Goal: Task Accomplishment & Management: Use online tool/utility

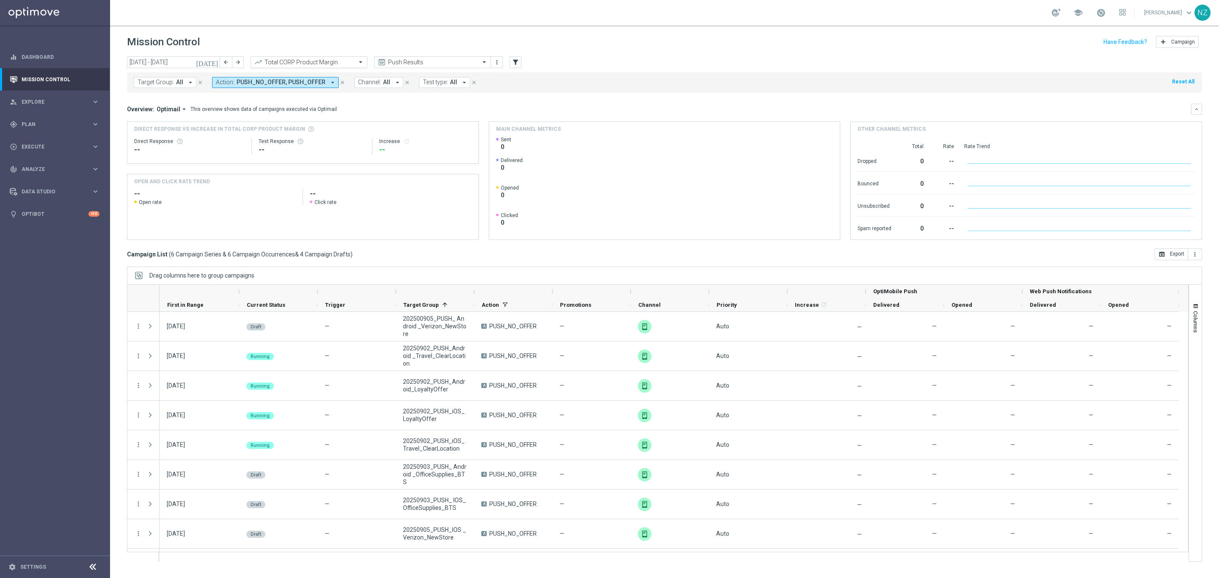
click at [310, 63] on input "text" at bounding box center [300, 62] width 91 height 7
click at [427, 52] on header "Mission Control add Campaign" at bounding box center [664, 40] width 1109 height 31
click at [423, 61] on input "text" at bounding box center [424, 62] width 91 height 7
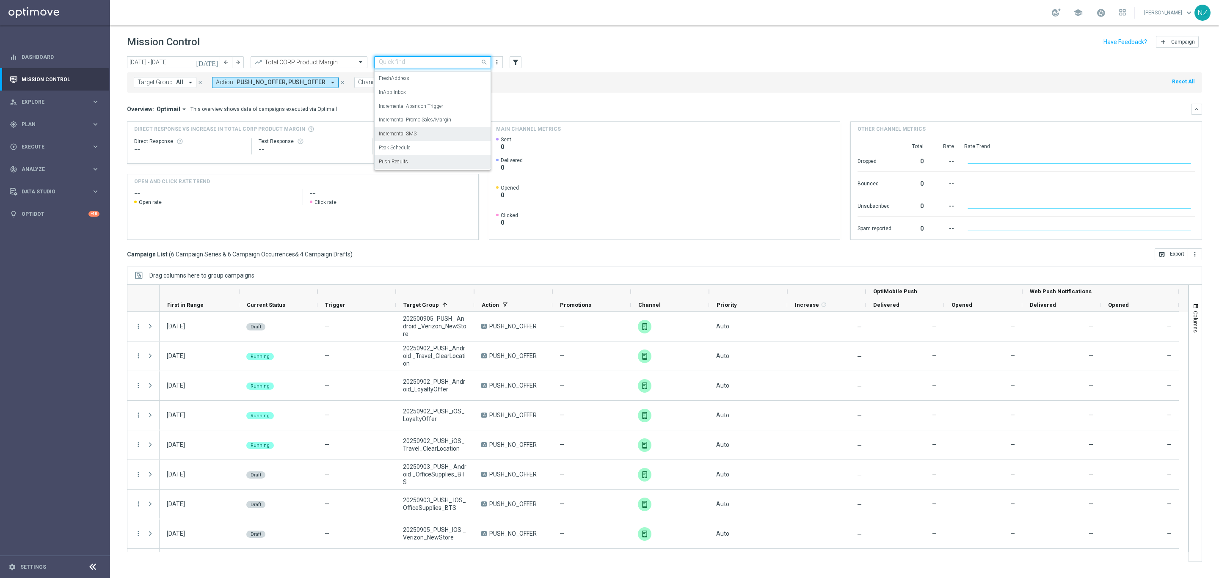
click at [416, 135] on label "Incremental SMS" at bounding box center [398, 133] width 38 height 7
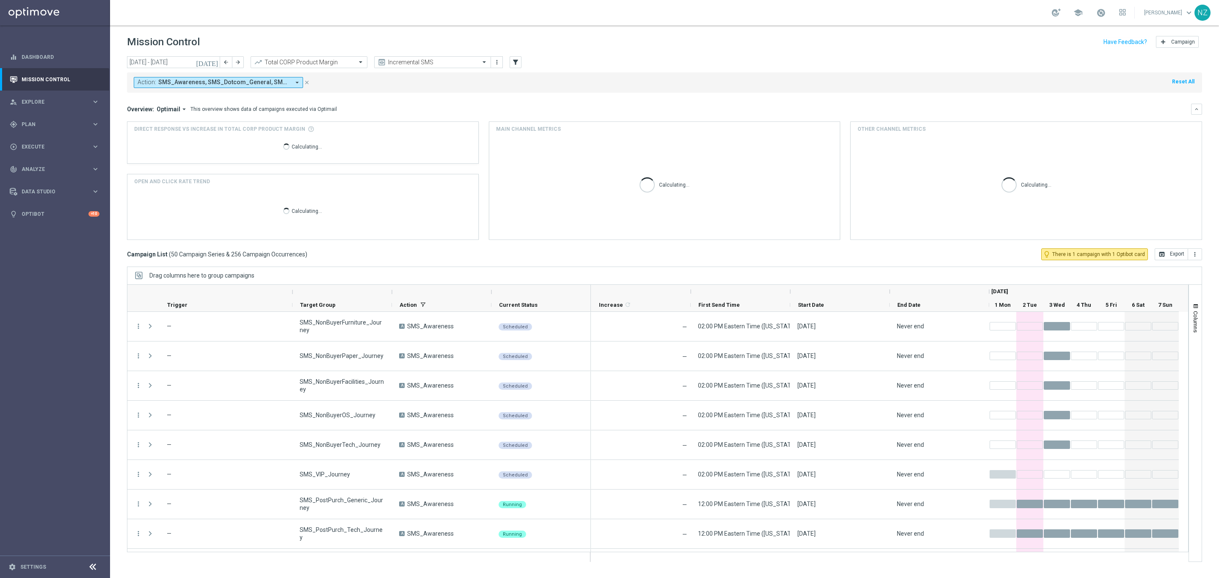
click at [217, 57] on button "[DATE]" at bounding box center [207, 62] width 25 height 13
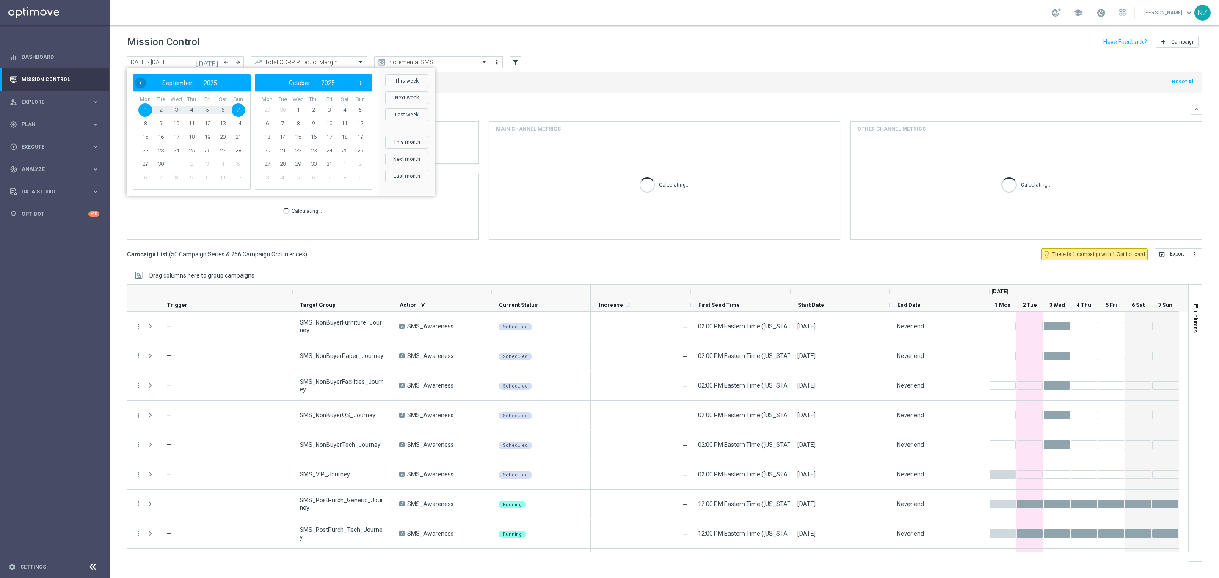
click at [140, 80] on span "‹" at bounding box center [140, 82] width 11 height 11
click at [141, 136] on span "11" at bounding box center [145, 137] width 14 height 14
click at [240, 149] on span "24" at bounding box center [239, 151] width 14 height 14
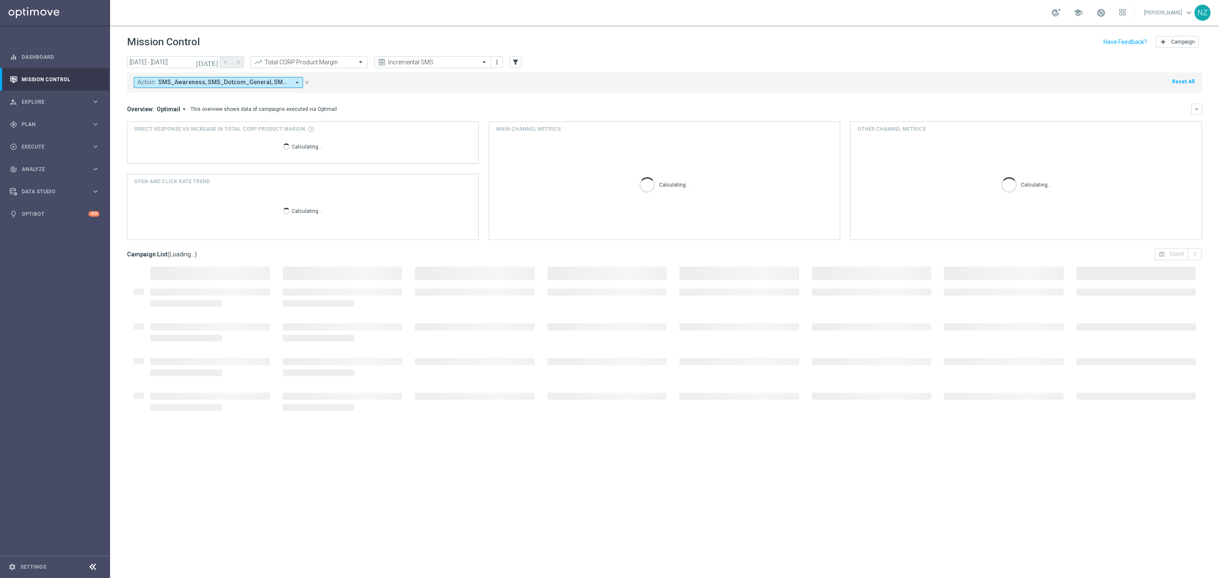
type input "[DATE] - [DATE]"
click at [644, 95] on mini-dashboard "Overview: Optimail arrow_drop_down This overview shows data of campaigns execut…" at bounding box center [664, 171] width 1075 height 156
click at [317, 62] on input "text" at bounding box center [300, 62] width 91 height 7
click at [328, 114] on label "Total Mid Shipment Dotcom Transaction Amount" at bounding box center [309, 116] width 109 height 7
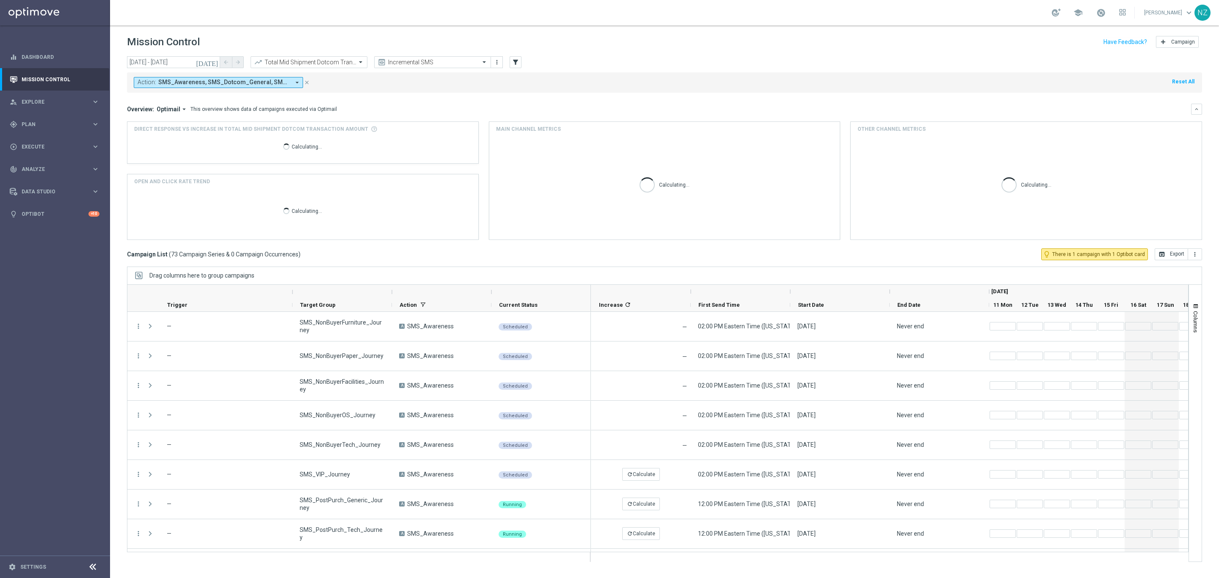
click at [620, 90] on div "Action: SMS_Awareness, SMS_Dotcom_General, SMS_Retail_General arrow_drop_down c…" at bounding box center [664, 82] width 1075 height 20
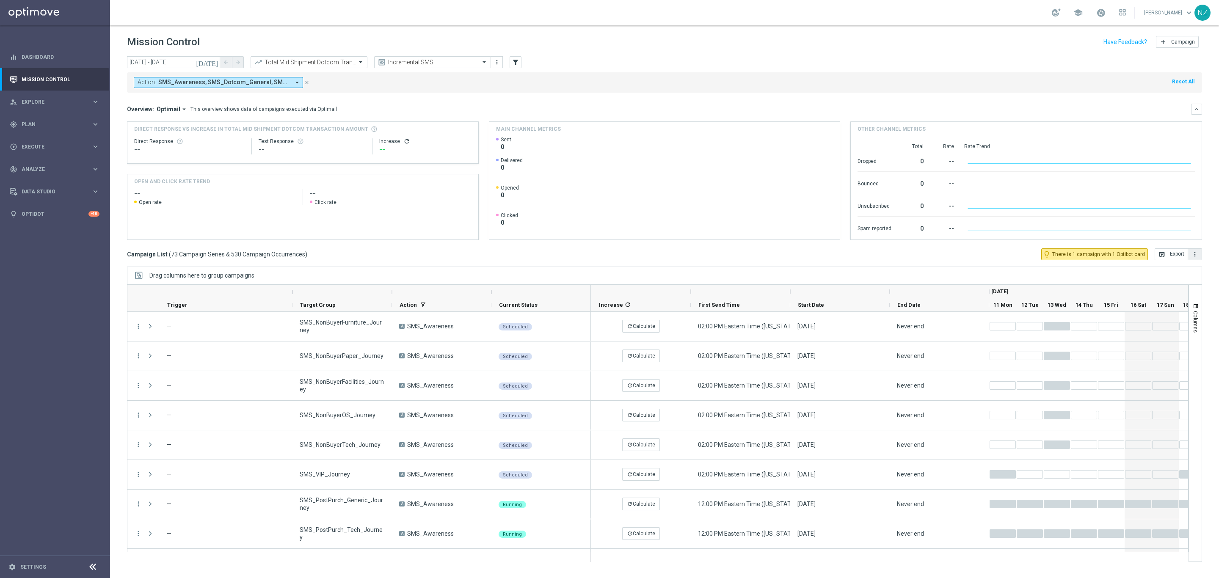
click at [1200, 257] on button "more_vert" at bounding box center [1195, 254] width 14 height 12
click at [1185, 272] on span "Export with occurrences" at bounding box center [1167, 269] width 57 height 6
click at [347, 64] on div at bounding box center [309, 62] width 116 height 7
click at [338, 141] on label "Total Mrkdm Dotcom Product Margin Amount" at bounding box center [306, 144] width 102 height 7
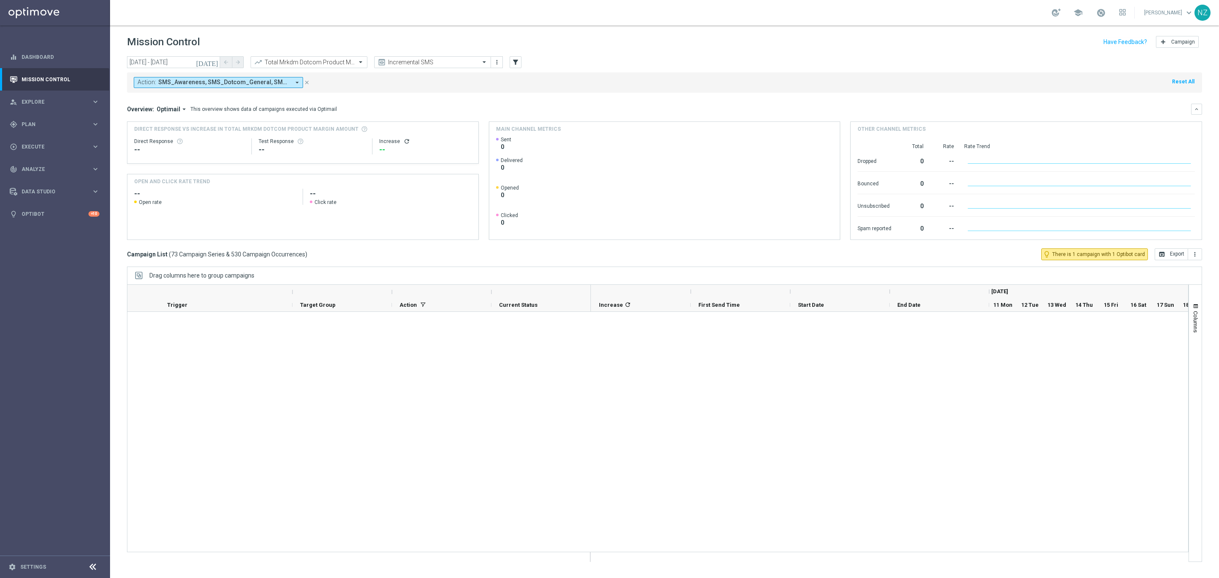
scroll to position [762, 0]
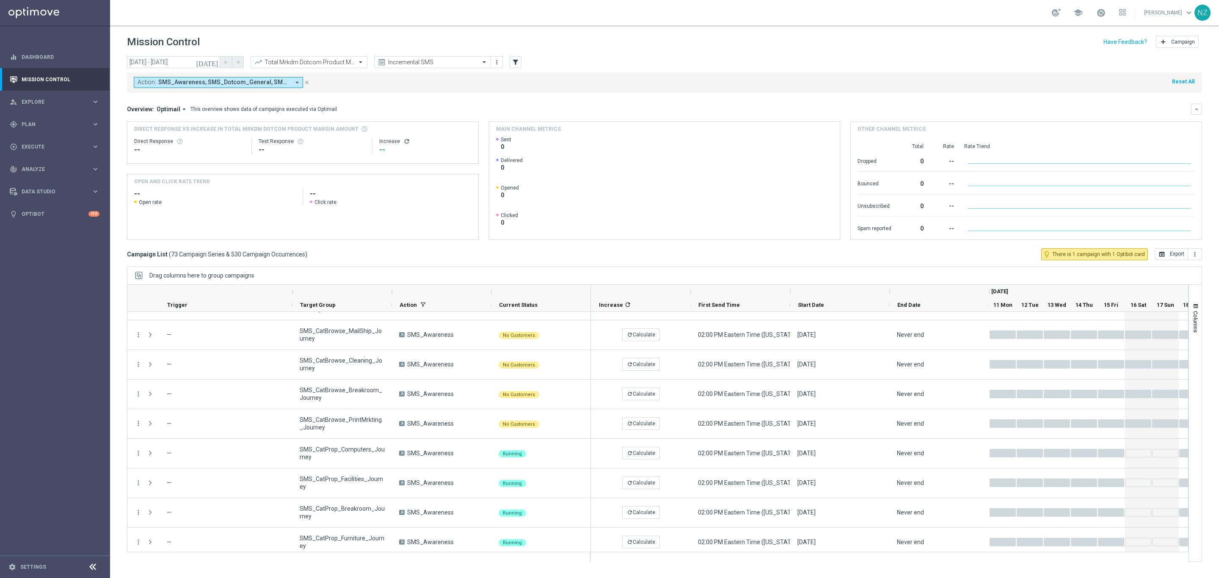
click at [656, 62] on div "[DATE] [DATE] - [DATE] arrow_back arrow_forward Total Mrkdm Dotcom Product Marg…" at bounding box center [664, 62] width 1075 height 13
click at [1195, 251] on icon "more_vert" at bounding box center [1194, 254] width 7 height 7
click at [1174, 270] on span "Export with occurrences" at bounding box center [1167, 269] width 57 height 6
